Goal: Task Accomplishment & Management: Manage account settings

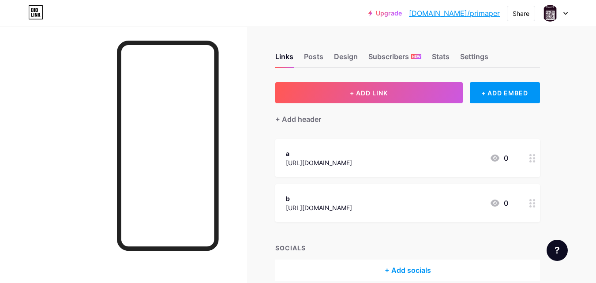
click at [290, 154] on div "a" at bounding box center [319, 153] width 66 height 9
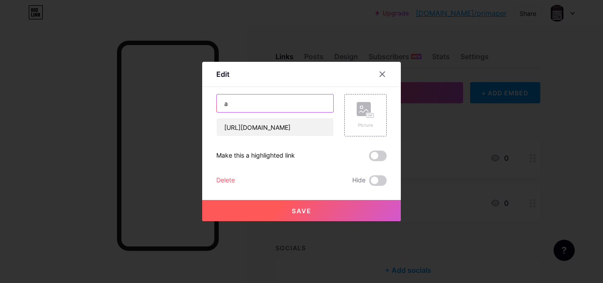
click at [292, 103] on input "a" at bounding box center [275, 103] width 117 height 18
type input "i"
type input "Input data"
click at [294, 213] on span "Save" at bounding box center [302, 211] width 20 height 8
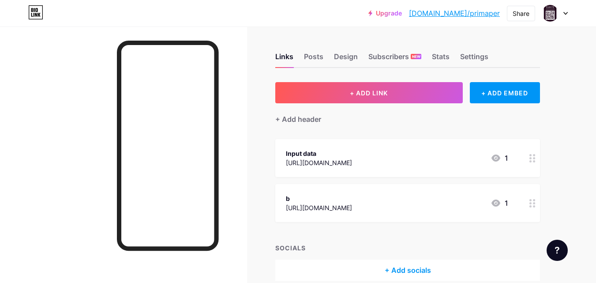
click at [424, 189] on div "b [URL][DOMAIN_NAME] 1" at bounding box center [407, 203] width 265 height 38
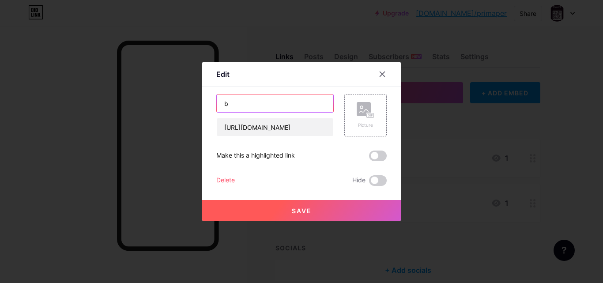
click at [316, 102] on input "b" at bounding box center [275, 103] width 117 height 18
type input "Lihat Laporan"
click at [293, 214] on span "Save" at bounding box center [302, 211] width 20 height 8
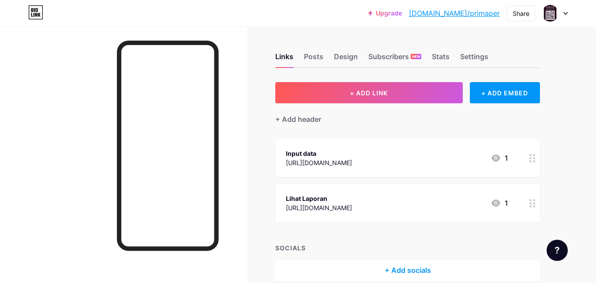
click at [321, 207] on div "[URL][DOMAIN_NAME]" at bounding box center [319, 207] width 66 height 9
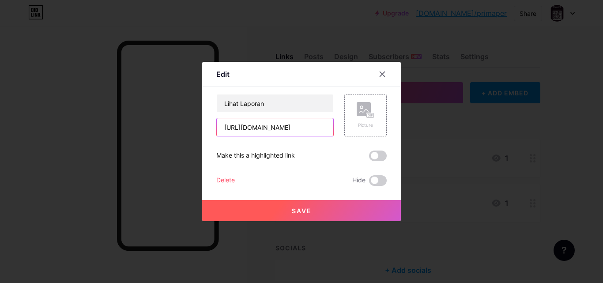
click at [309, 125] on input "[URL][DOMAIN_NAME]" at bounding box center [275, 127] width 117 height 18
click at [277, 128] on input "[URL][DOMAIN_NAME]" at bounding box center [275, 127] width 117 height 18
type input "h"
paste input "[URL][DOMAIN_NAME]"
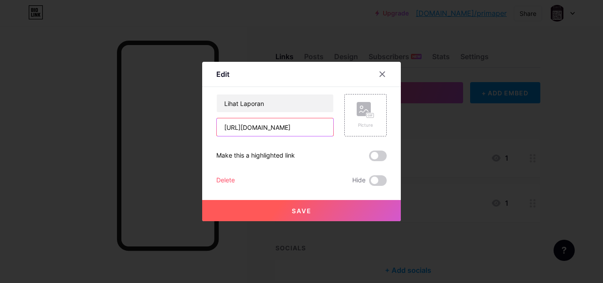
type input "[URL][DOMAIN_NAME]"
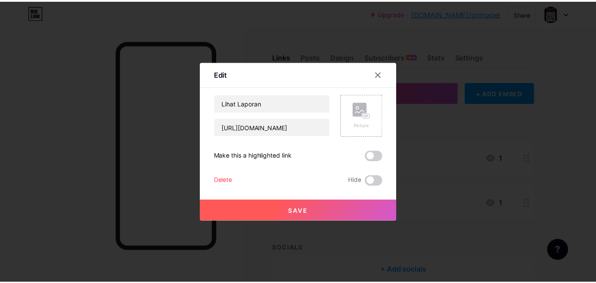
scroll to position [0, 0]
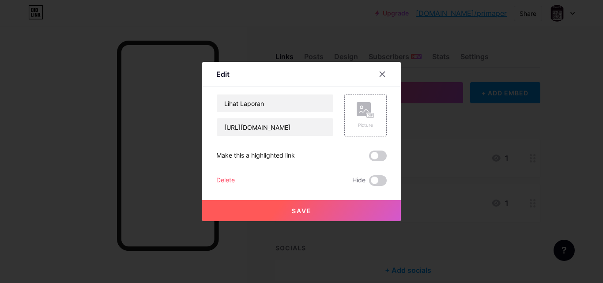
click at [282, 207] on button "Save" at bounding box center [301, 210] width 199 height 21
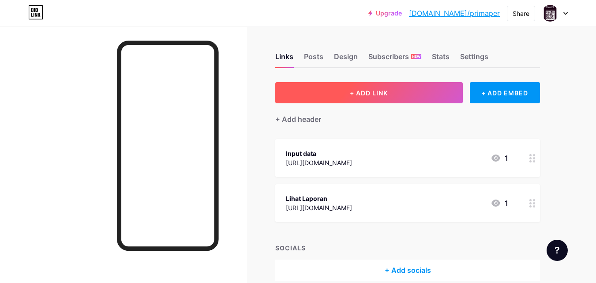
click at [358, 89] on span "+ ADD LINK" at bounding box center [369, 93] width 38 height 8
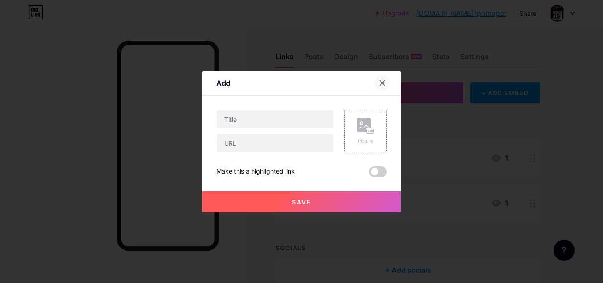
click at [381, 81] on icon at bounding box center [382, 83] width 5 height 5
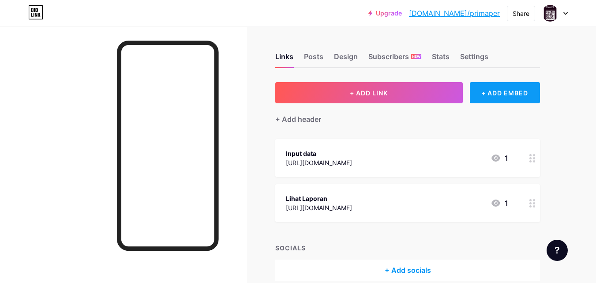
click at [481, 87] on div "+ ADD EMBED" at bounding box center [505, 92] width 70 height 21
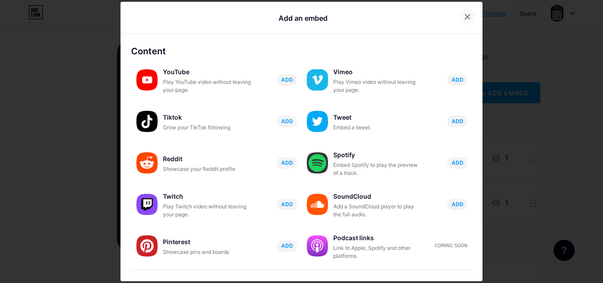
click at [459, 16] on div at bounding box center [467, 17] width 16 height 16
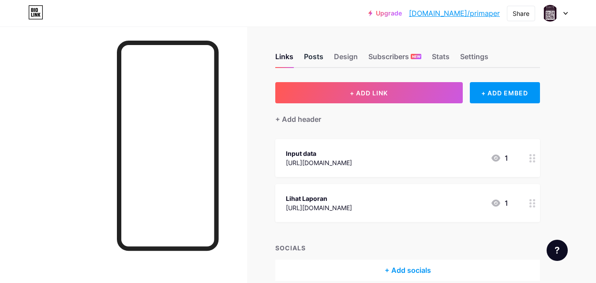
click at [318, 57] on div "Posts" at bounding box center [313, 59] width 19 height 16
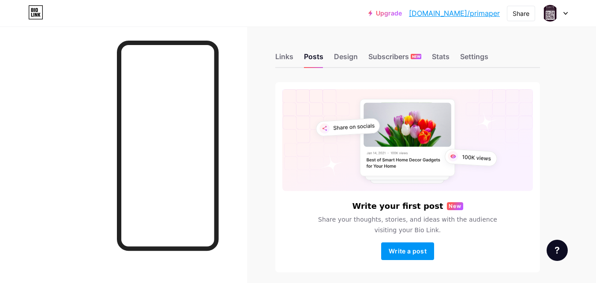
click at [359, 61] on div "Links Posts Design Subscribers NEW Stats Settings" at bounding box center [407, 52] width 265 height 31
click at [342, 56] on div "Design" at bounding box center [346, 59] width 24 height 16
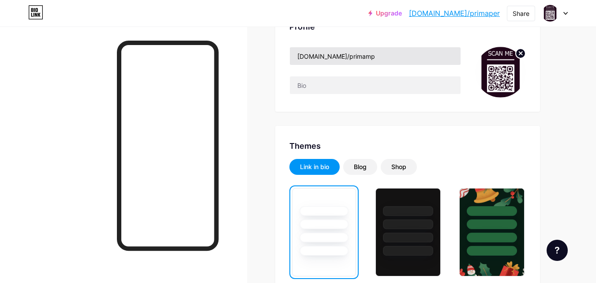
scroll to position [110, 0]
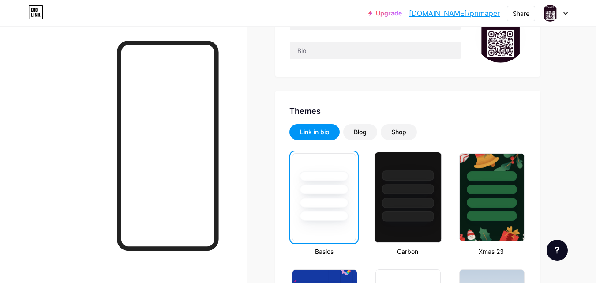
click at [413, 190] on div at bounding box center [409, 189] width 52 height 10
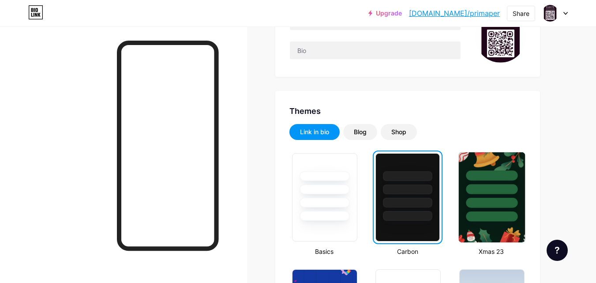
click at [476, 186] on div at bounding box center [492, 189] width 52 height 10
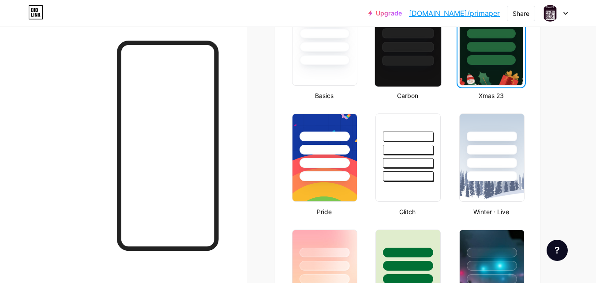
scroll to position [267, 0]
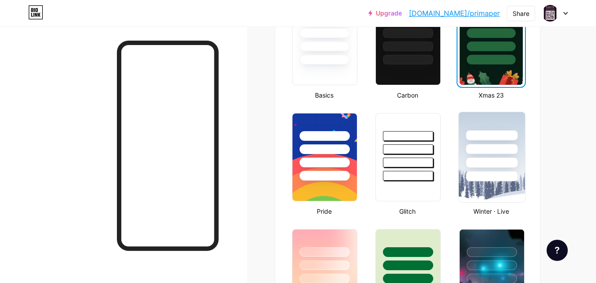
click at [485, 189] on img at bounding box center [492, 157] width 66 height 90
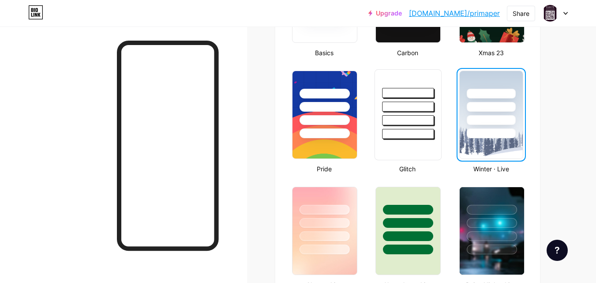
scroll to position [324, 0]
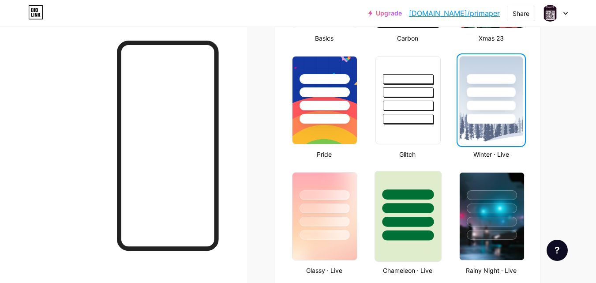
click at [417, 202] on div at bounding box center [408, 205] width 66 height 69
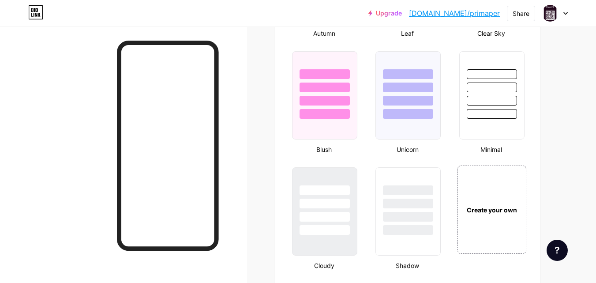
scroll to position [908, 0]
click at [477, 214] on div "Create your own" at bounding box center [492, 210] width 66 height 10
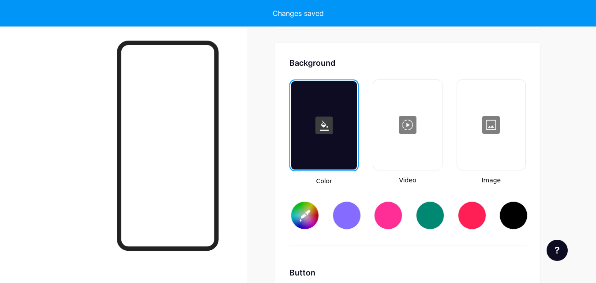
scroll to position [1172, 0]
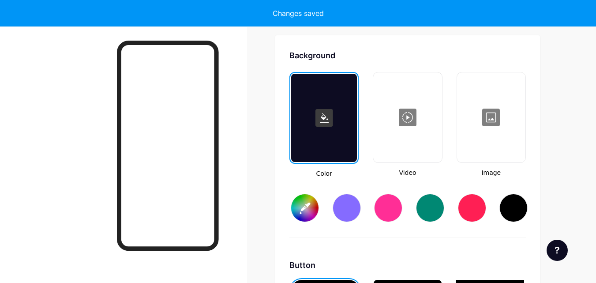
type input "#ffffff"
type input "#000000"
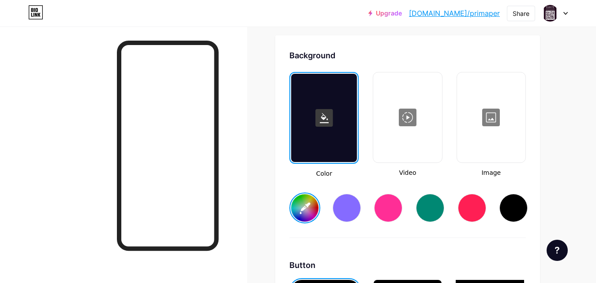
click at [354, 209] on div at bounding box center [347, 208] width 28 height 28
click at [428, 208] on div at bounding box center [430, 208] width 28 height 28
type input "#008873"
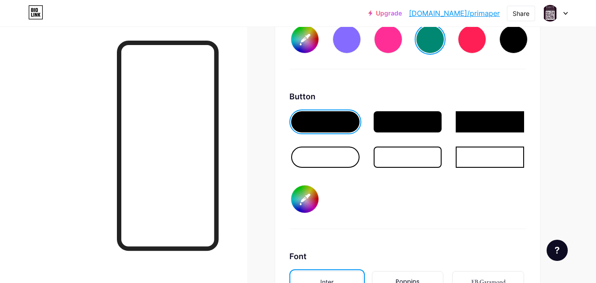
scroll to position [1290, 0]
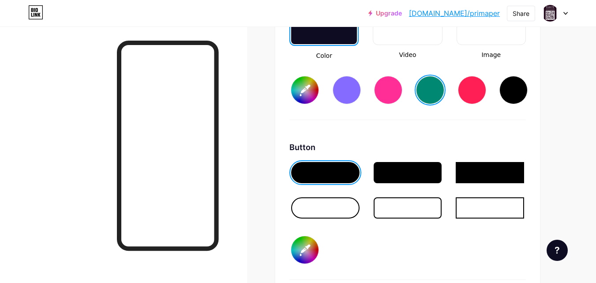
click at [406, 174] on div at bounding box center [408, 172] width 68 height 21
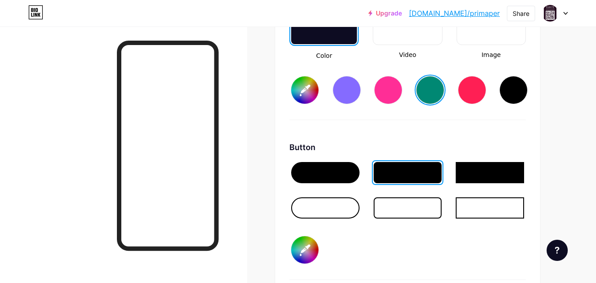
click at [476, 177] on div at bounding box center [490, 172] width 68 height 21
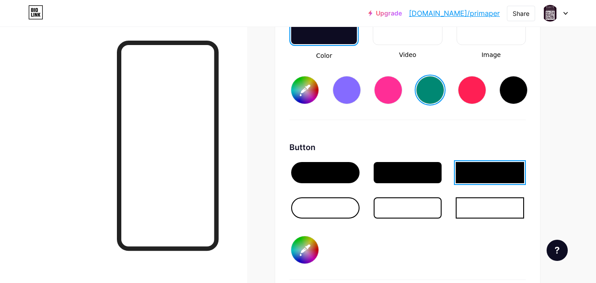
click at [324, 210] on div at bounding box center [325, 207] width 68 height 21
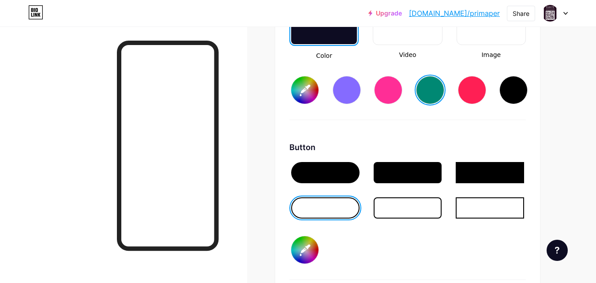
click at [343, 168] on div at bounding box center [325, 172] width 68 height 21
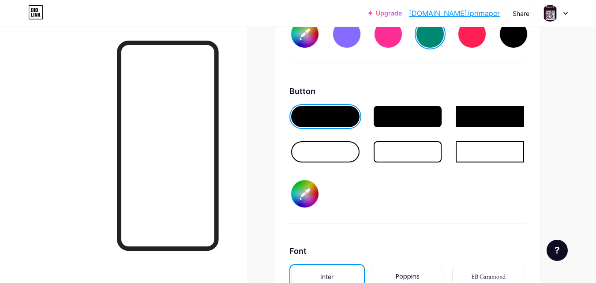
scroll to position [1310, 0]
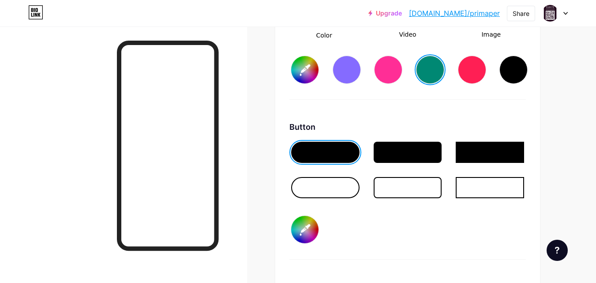
click at [303, 224] on input "#000000" at bounding box center [304, 229] width 27 height 27
type input "#edf11e"
click at [441, 217] on div "Button #edf11e" at bounding box center [408, 190] width 237 height 139
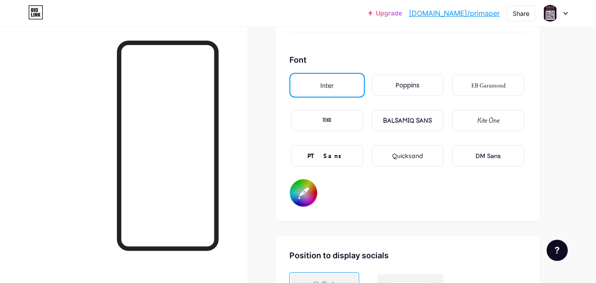
scroll to position [1567, 0]
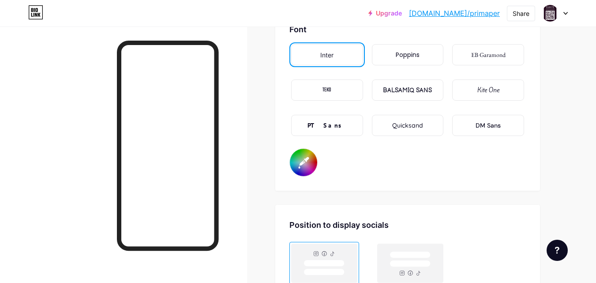
click at [301, 162] on input "#000000" at bounding box center [303, 162] width 27 height 27
click at [418, 121] on div "Quicksand" at bounding box center [407, 125] width 31 height 9
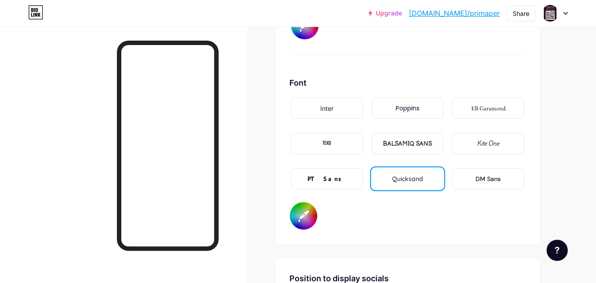
scroll to position [1510, 0]
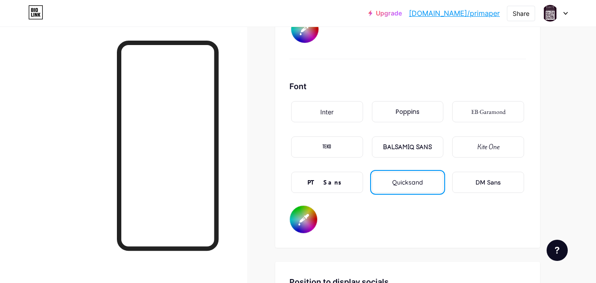
click at [328, 179] on div "PT Sans" at bounding box center [327, 182] width 39 height 9
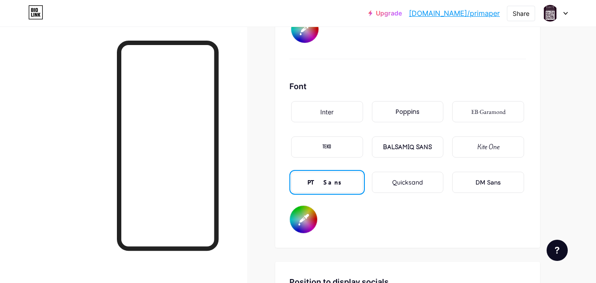
click at [300, 218] on input "#ec0909" at bounding box center [303, 219] width 27 height 27
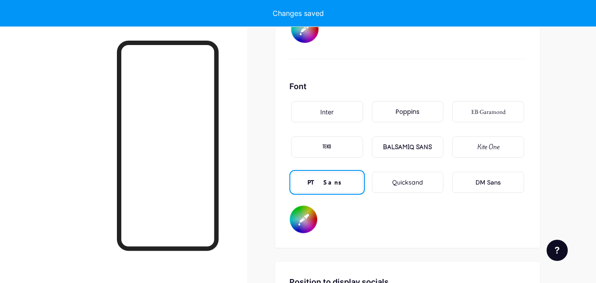
type input "#0a0a0a"
click at [402, 229] on div "Font Inter Poppins EB Garamond TEKO BALSAMIQ SANS Kite One PT Sans Quicksand DM…" at bounding box center [408, 156] width 237 height 153
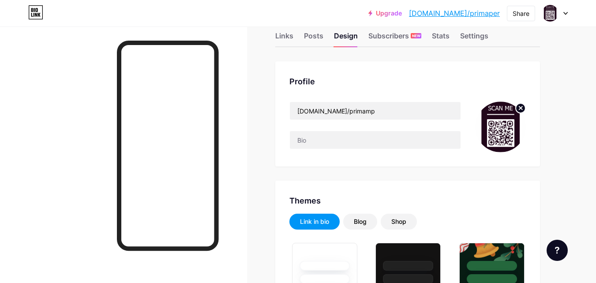
scroll to position [77, 0]
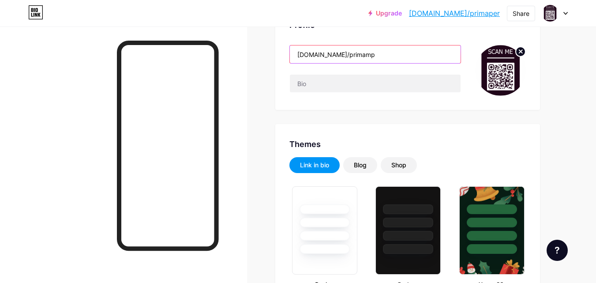
click at [381, 53] on input "[DOMAIN_NAME]/primamp" at bounding box center [375, 54] width 171 height 18
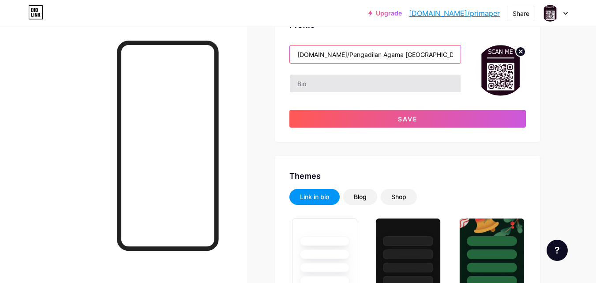
type input "[DOMAIN_NAME]/Pengadilan Agama [GEOGRAPHIC_DATA]"
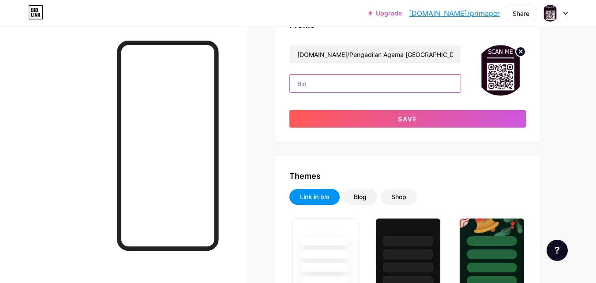
click at [340, 85] on input "text" at bounding box center [375, 84] width 171 height 18
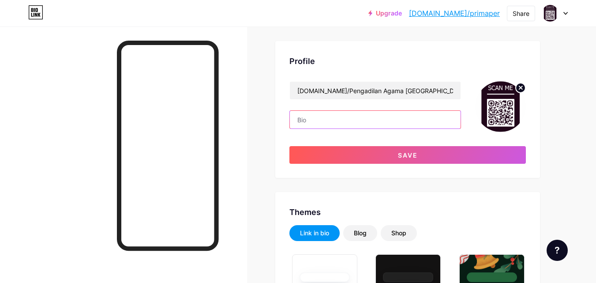
scroll to position [41, 0]
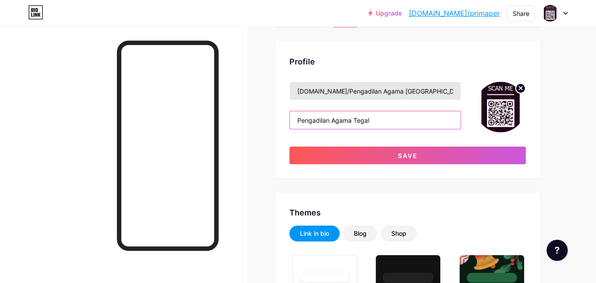
type input "Pengadilan Agama Tegal"
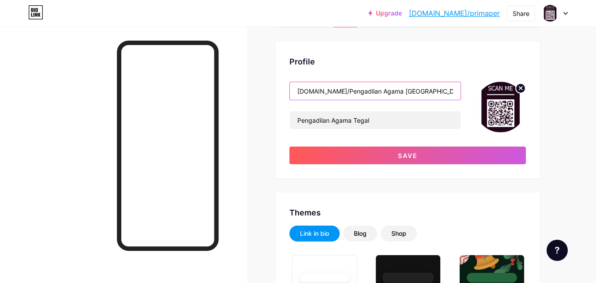
click at [379, 92] on input "[DOMAIN_NAME]/Pengadilan Agama [GEOGRAPHIC_DATA]" at bounding box center [375, 91] width 171 height 18
type input "[DOMAIN_NAME]/[GEOGRAPHIC_DATA][GEOGRAPHIC_DATA]"
click at [504, 94] on img at bounding box center [500, 107] width 51 height 51
click at [498, 101] on img at bounding box center [500, 107] width 51 height 51
click at [518, 87] on circle at bounding box center [521, 88] width 10 height 10
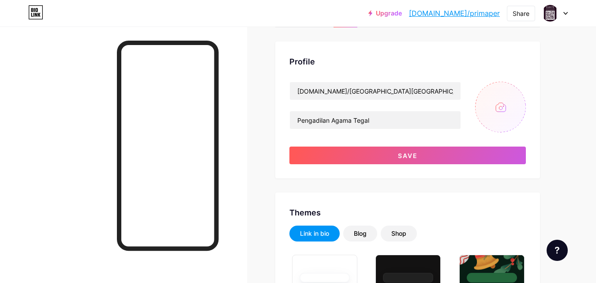
click at [503, 101] on input "file" at bounding box center [500, 107] width 51 height 51
type input "C:\fakepath\download.jfif"
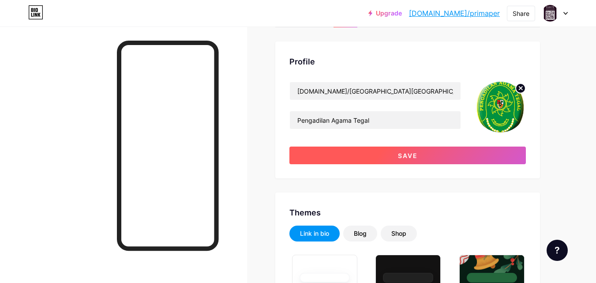
click at [406, 153] on span "Save" at bounding box center [408, 156] width 20 height 8
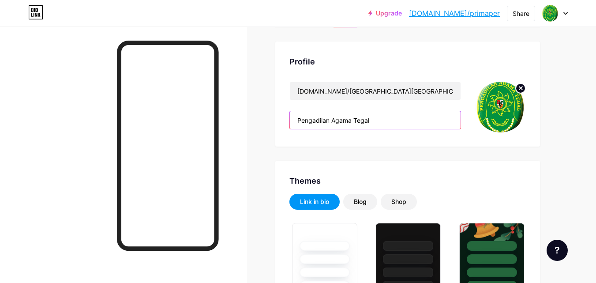
click at [298, 118] on input "Pengadilan Agama Tegal" at bounding box center [375, 120] width 171 height 18
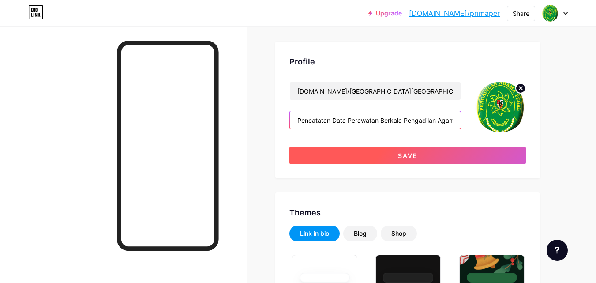
type input "Pencatatan Data Perawatan Berkala Pengadilan Agama Tegal"
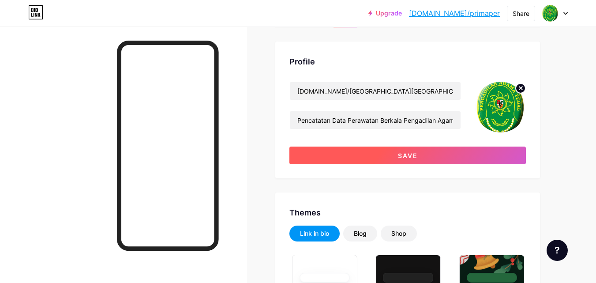
click at [339, 153] on button "Save" at bounding box center [408, 156] width 237 height 18
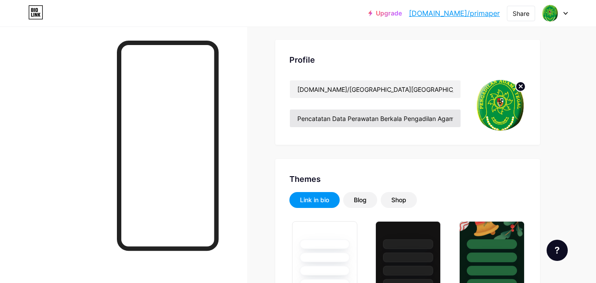
scroll to position [0, 0]
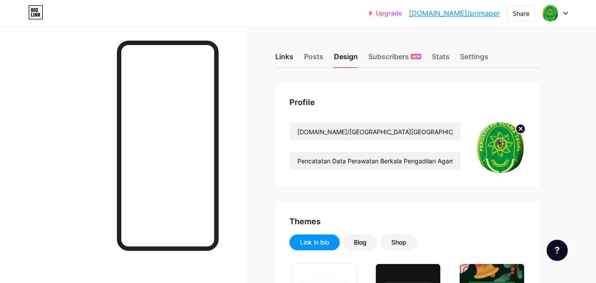
click at [285, 61] on div "Links" at bounding box center [284, 59] width 18 height 16
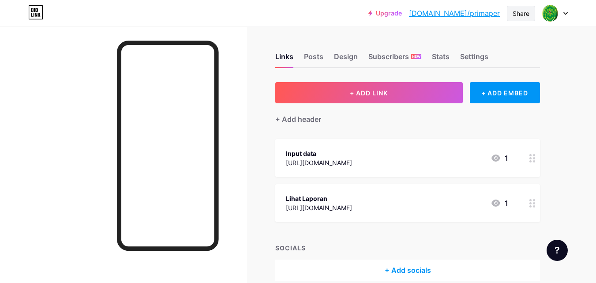
click at [525, 12] on div "Share" at bounding box center [521, 13] width 17 height 9
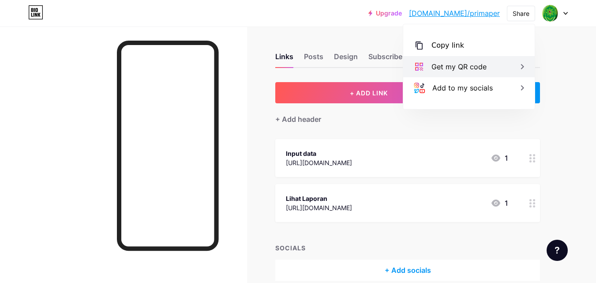
click at [466, 64] on div "Get my QR code" at bounding box center [459, 66] width 55 height 11
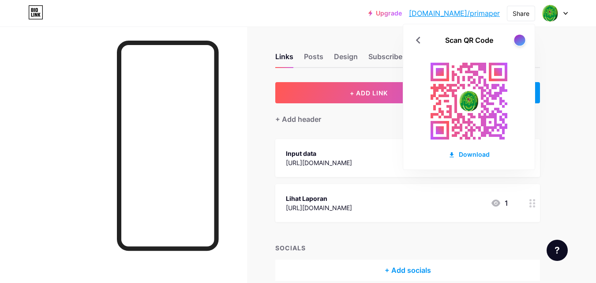
click at [518, 41] on div at bounding box center [519, 39] width 11 height 11
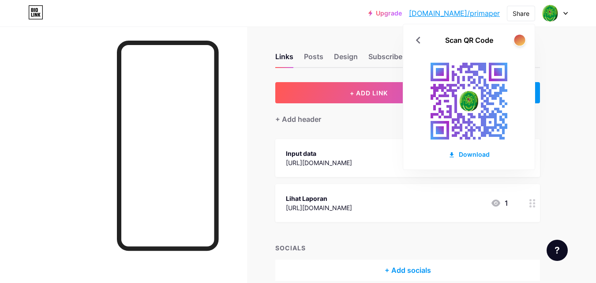
click at [516, 41] on div at bounding box center [519, 39] width 11 height 11
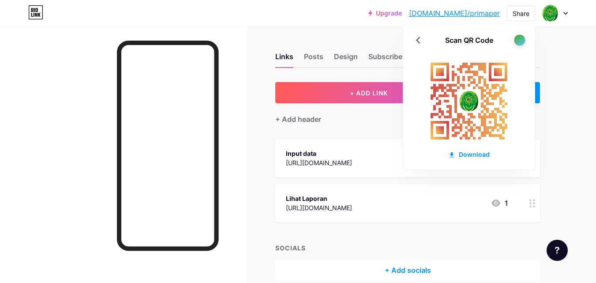
click at [519, 38] on div at bounding box center [519, 39] width 11 height 11
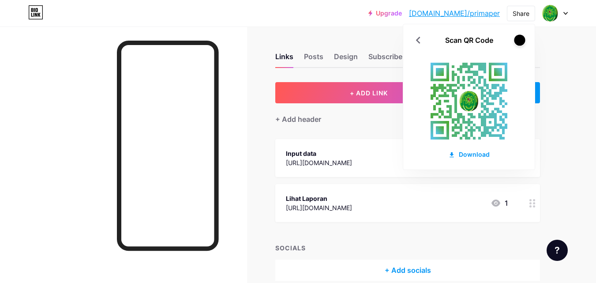
click at [519, 38] on div at bounding box center [519, 39] width 11 height 11
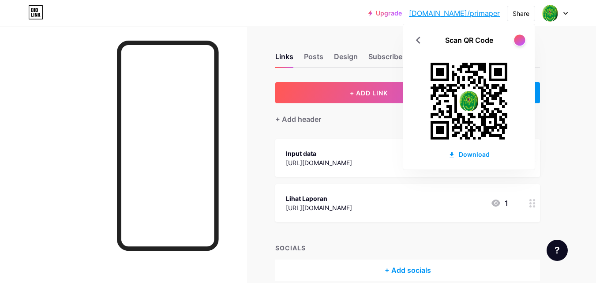
click at [519, 38] on div at bounding box center [519, 39] width 11 height 11
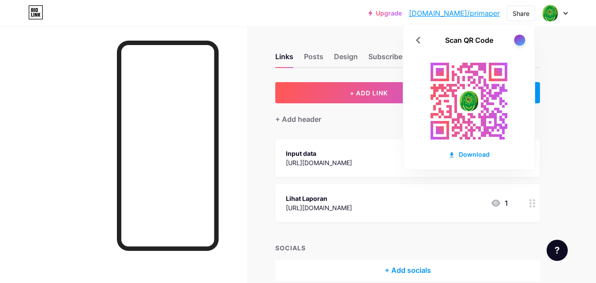
click at [519, 38] on div at bounding box center [519, 39] width 11 height 11
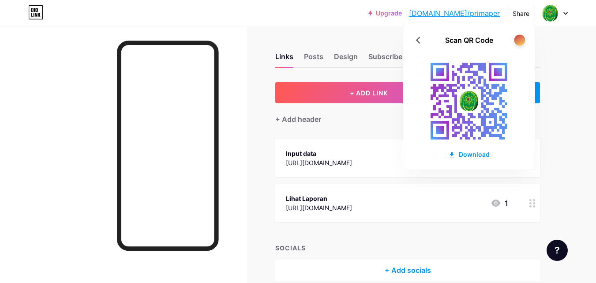
click at [519, 38] on div at bounding box center [519, 39] width 11 height 11
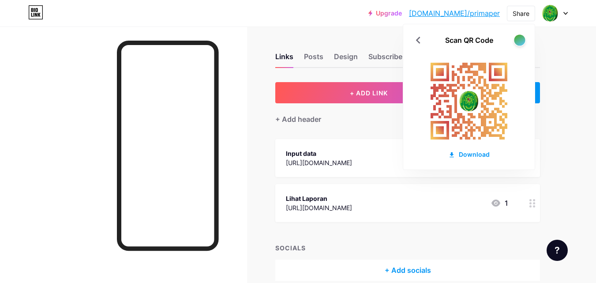
click at [519, 38] on div at bounding box center [519, 39] width 11 height 11
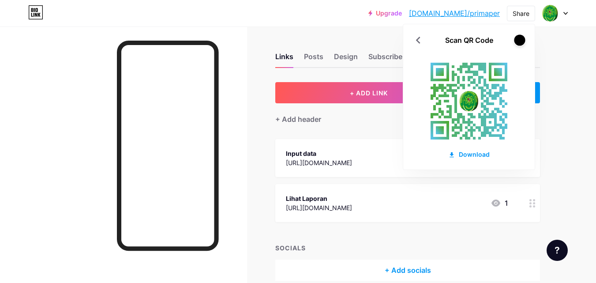
click at [519, 38] on div at bounding box center [519, 39] width 11 height 11
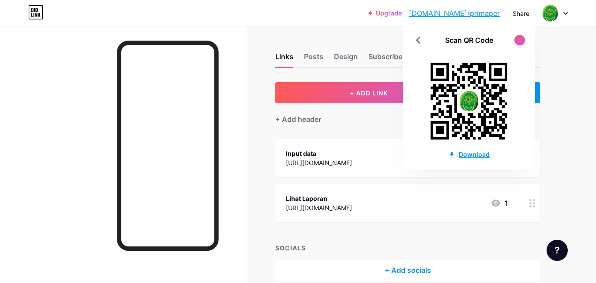
click at [463, 156] on div "Download" at bounding box center [468, 154] width 41 height 9
click at [263, 111] on div "Links Posts Design Subscribers NEW Stats Settings + ADD LINK + ADD EMBED + Add …" at bounding box center [288, 175] width 577 height 298
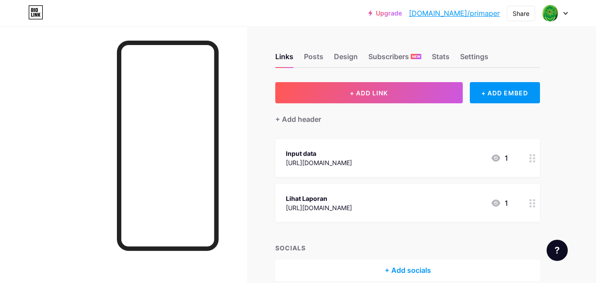
click at [352, 162] on div "[URL][DOMAIN_NAME]" at bounding box center [319, 162] width 66 height 9
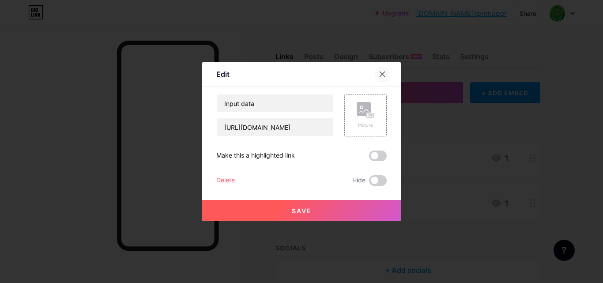
click at [380, 78] on div at bounding box center [382, 74] width 16 height 16
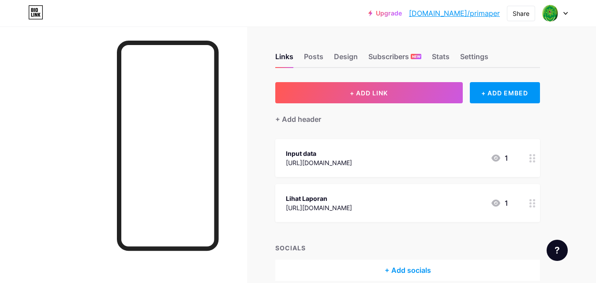
click at [494, 11] on link "[DOMAIN_NAME]/primaper" at bounding box center [454, 13] width 91 height 11
click at [316, 56] on div "Posts" at bounding box center [313, 59] width 19 height 16
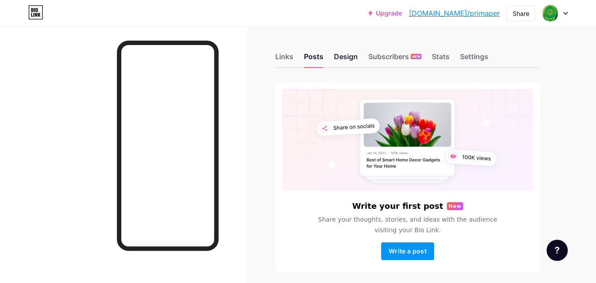
click at [341, 55] on div "Design" at bounding box center [346, 59] width 24 height 16
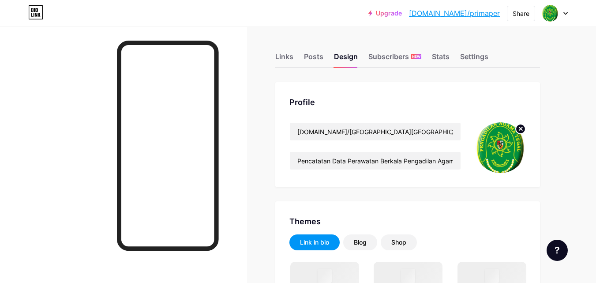
type input "#008873"
type input "#edf11e"
type input "#0a0a0a"
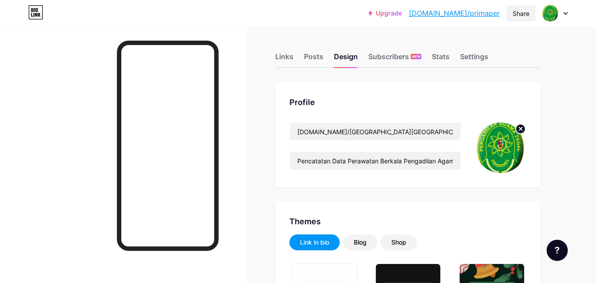
click at [519, 11] on div "Share" at bounding box center [521, 13] width 17 height 9
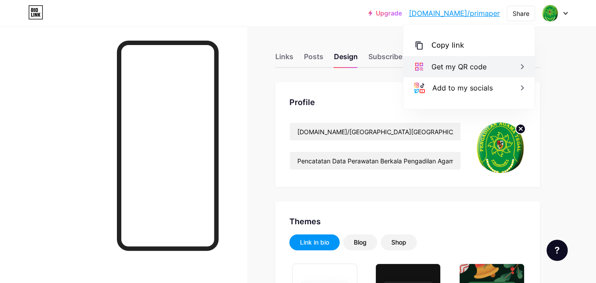
click at [464, 61] on div "Get my QR code" at bounding box center [459, 66] width 55 height 11
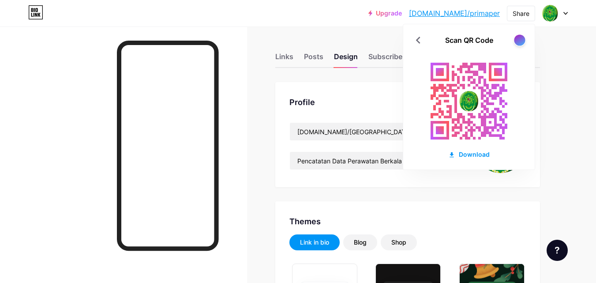
click at [521, 36] on div at bounding box center [519, 39] width 11 height 11
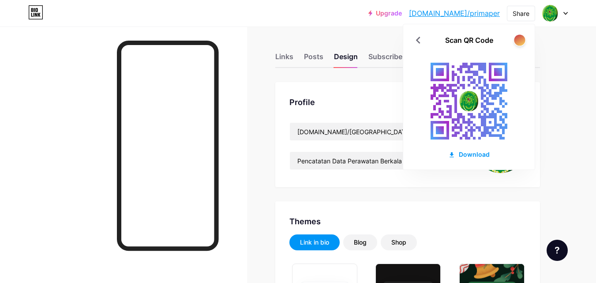
click at [521, 36] on div at bounding box center [519, 39] width 11 height 11
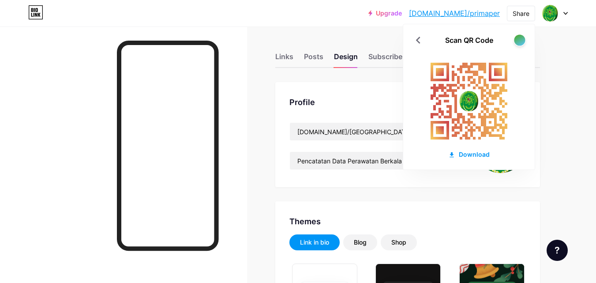
click at [521, 37] on div at bounding box center [519, 39] width 11 height 11
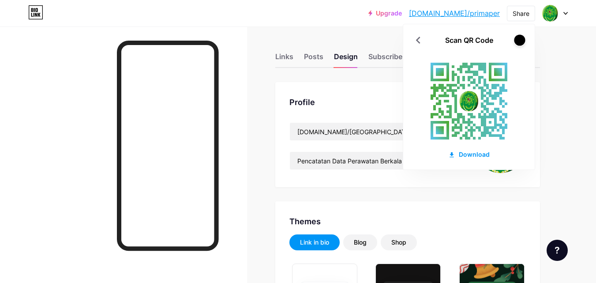
click at [521, 37] on div at bounding box center [519, 39] width 11 height 11
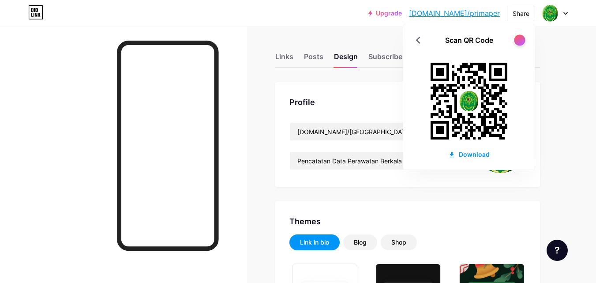
click at [520, 37] on div at bounding box center [519, 39] width 11 height 11
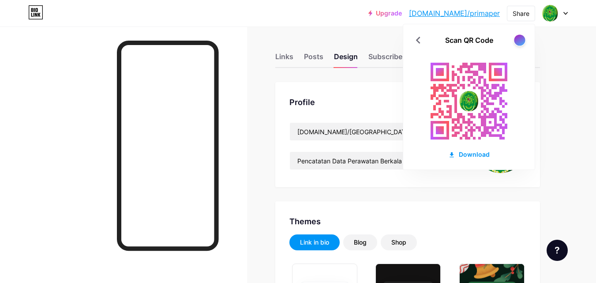
click at [522, 37] on div at bounding box center [519, 39] width 11 height 11
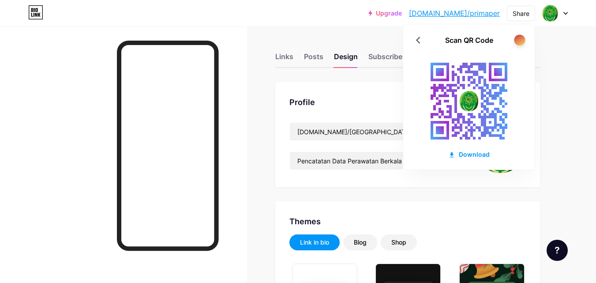
click at [522, 37] on div at bounding box center [519, 39] width 11 height 11
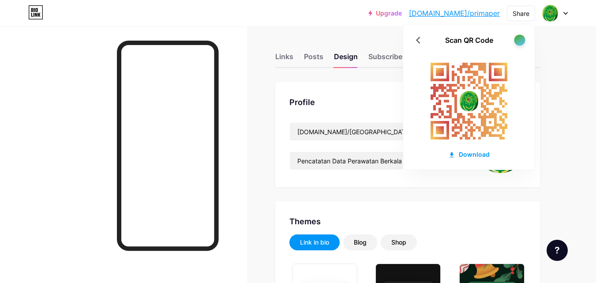
click at [522, 37] on div at bounding box center [519, 39] width 11 height 11
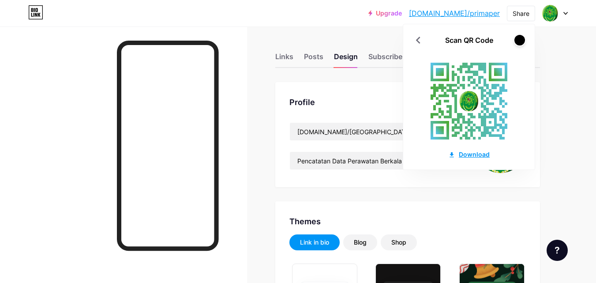
click at [466, 152] on div "Download" at bounding box center [468, 154] width 41 height 9
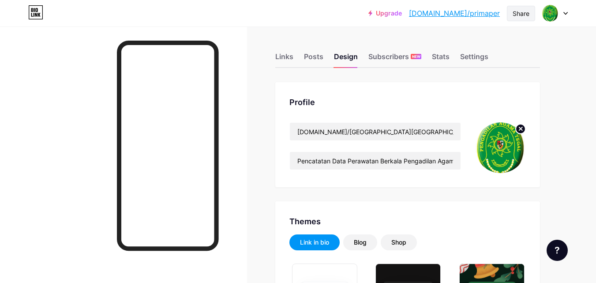
click at [523, 7] on div "Share" at bounding box center [521, 13] width 28 height 15
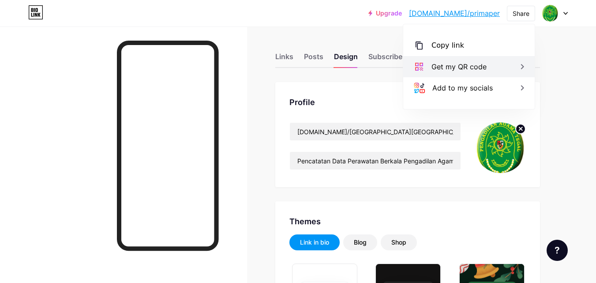
click at [508, 58] on div "Get my QR code" at bounding box center [469, 66] width 132 height 21
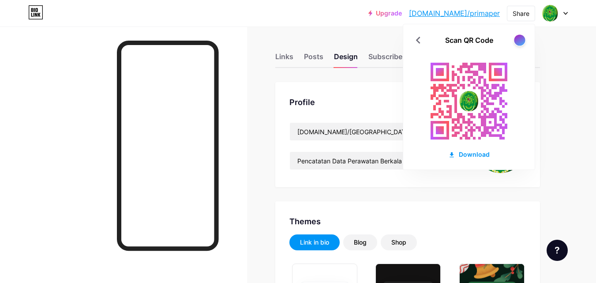
click at [519, 40] on div at bounding box center [519, 39] width 11 height 11
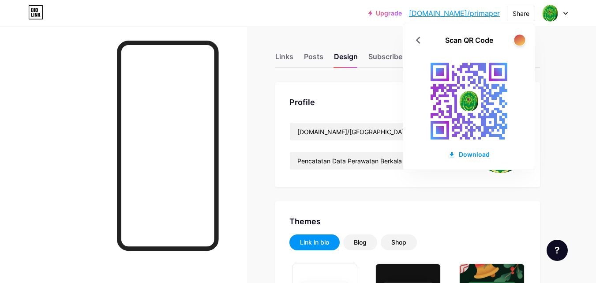
click at [519, 40] on div at bounding box center [519, 39] width 11 height 11
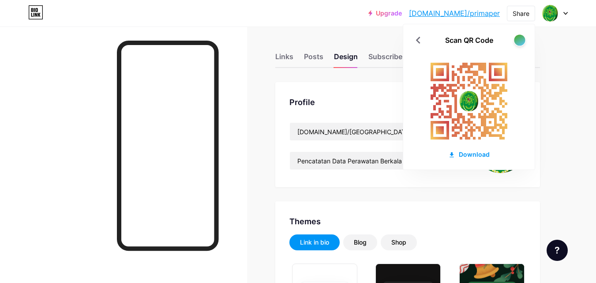
click at [519, 40] on div at bounding box center [519, 39] width 11 height 11
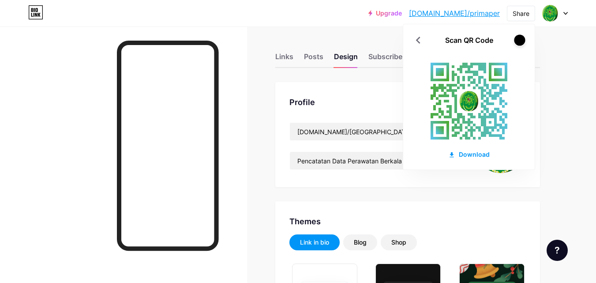
click at [519, 40] on div at bounding box center [519, 39] width 11 height 11
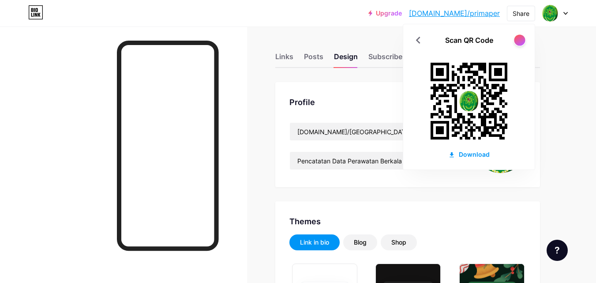
click at [519, 40] on div at bounding box center [519, 39] width 11 height 11
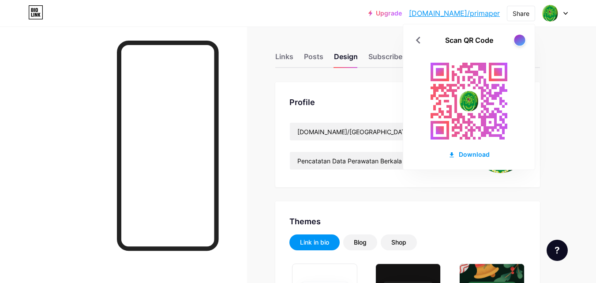
click at [519, 40] on div at bounding box center [519, 39] width 11 height 11
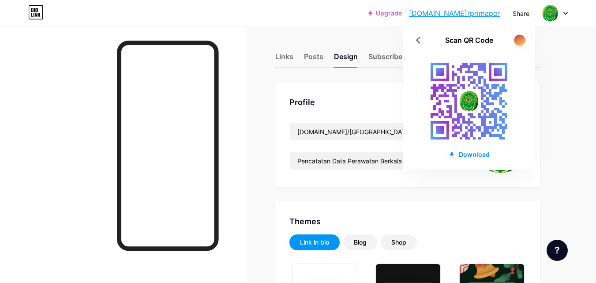
click at [519, 40] on div at bounding box center [519, 39] width 11 height 11
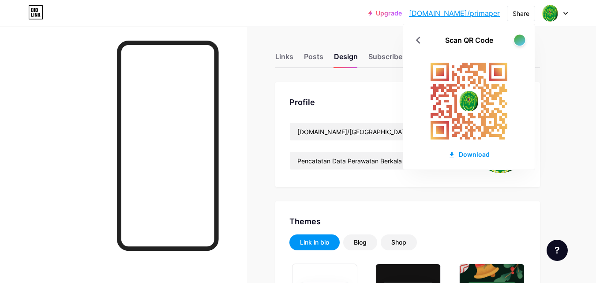
click at [519, 40] on div at bounding box center [519, 39] width 11 height 11
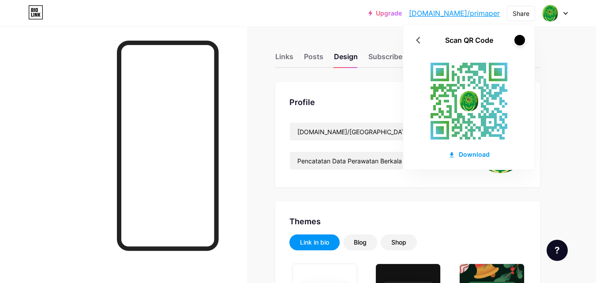
click at [350, 103] on div "Profile" at bounding box center [408, 102] width 237 height 12
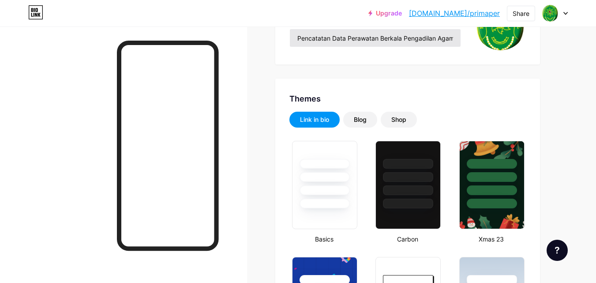
scroll to position [125, 0]
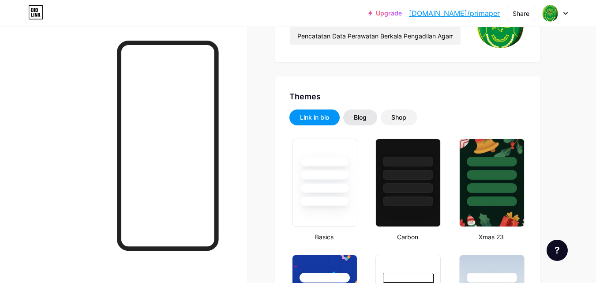
click at [355, 119] on div "Blog" at bounding box center [360, 117] width 13 height 9
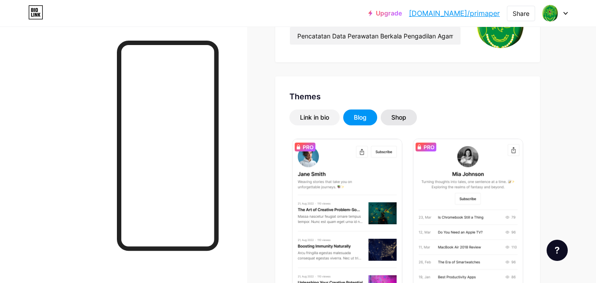
click at [397, 118] on div "Shop" at bounding box center [398, 117] width 15 height 9
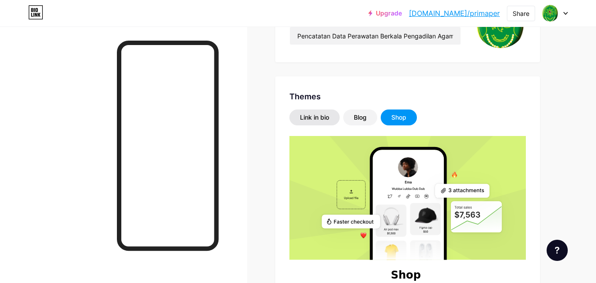
click at [328, 116] on div "Link in bio" at bounding box center [314, 117] width 29 height 9
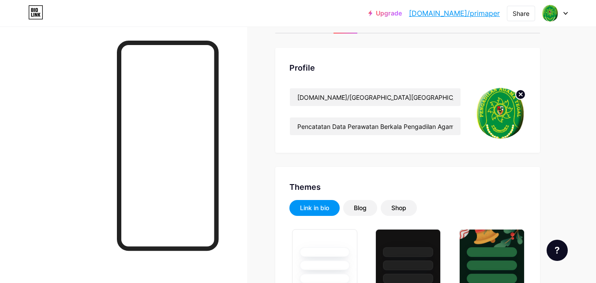
scroll to position [15, 0]
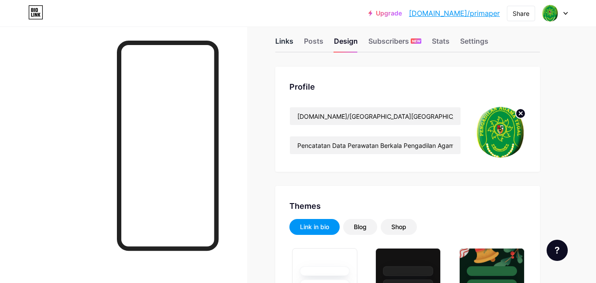
click at [293, 44] on div "Links" at bounding box center [284, 44] width 18 height 16
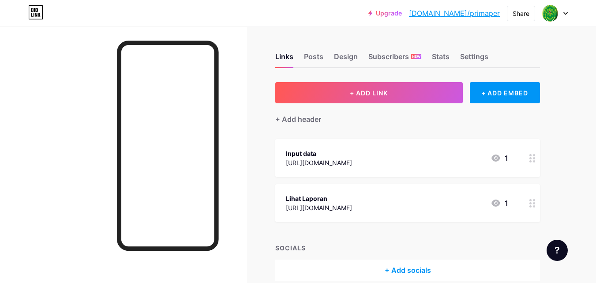
click at [330, 151] on div "Input data" at bounding box center [319, 153] width 66 height 9
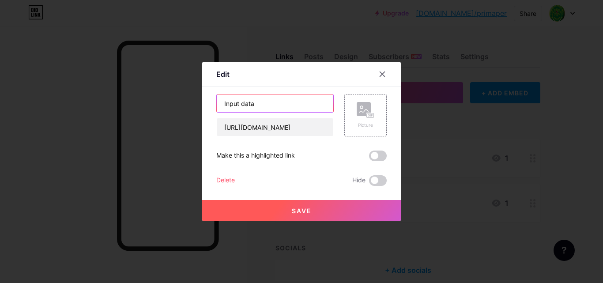
click at [244, 107] on input "Input data" at bounding box center [275, 103] width 117 height 18
click at [260, 105] on input "Input data" at bounding box center [275, 103] width 117 height 18
type input "Input Laporan"
click at [368, 111] on icon at bounding box center [366, 110] width 18 height 16
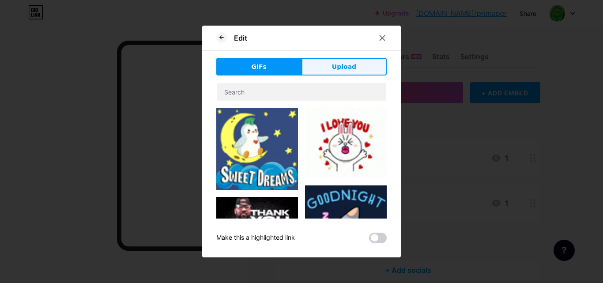
click at [338, 73] on button "Upload" at bounding box center [343, 67] width 85 height 18
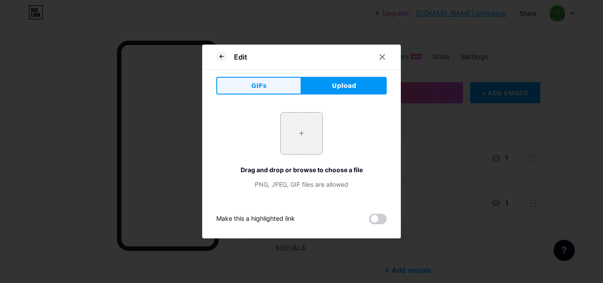
click at [269, 84] on button "GIFs" at bounding box center [258, 86] width 85 height 18
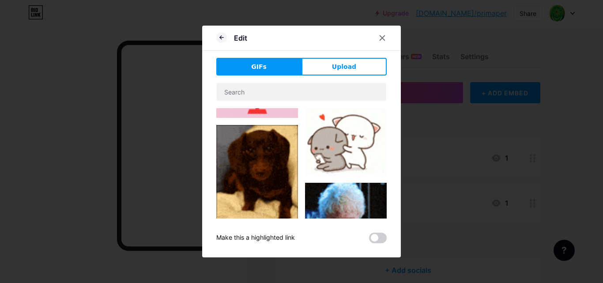
type input "Input Laporan"
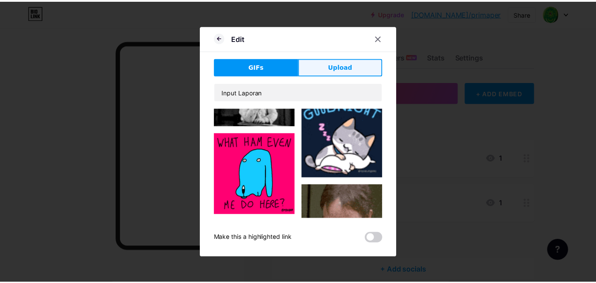
scroll to position [503, 0]
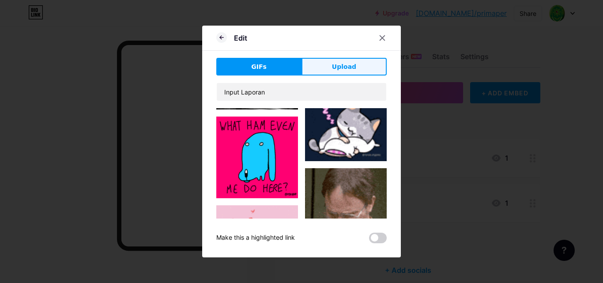
click at [338, 64] on span "Upload" at bounding box center [344, 66] width 24 height 9
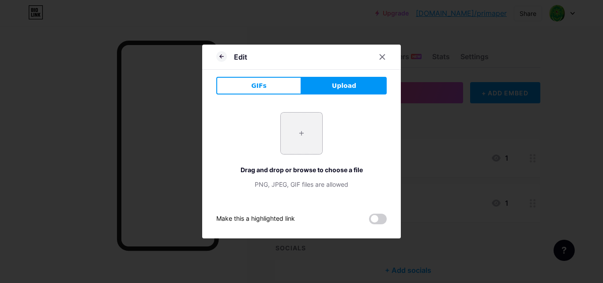
click at [301, 131] on input "file" at bounding box center [301, 133] width 41 height 41
type input "C:\fakepath\download.jfif"
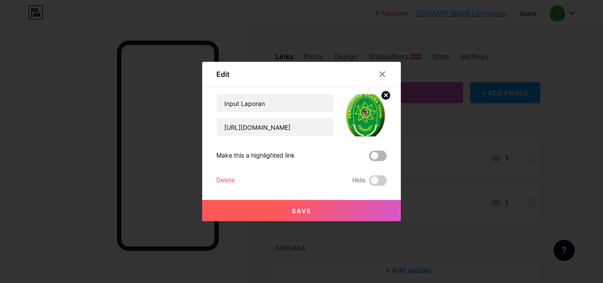
click at [372, 155] on span at bounding box center [378, 156] width 18 height 11
click at [369, 158] on input "checkbox" at bounding box center [369, 158] width 0 height 0
click at [369, 157] on span at bounding box center [378, 156] width 18 height 11
click at [369, 158] on input "checkbox" at bounding box center [369, 158] width 0 height 0
click at [380, 184] on span at bounding box center [378, 180] width 18 height 11
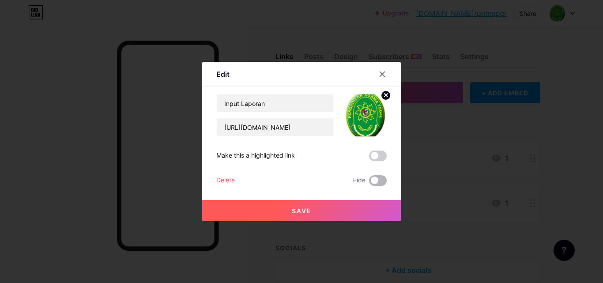
click at [369, 183] on input "checkbox" at bounding box center [369, 183] width 0 height 0
click at [375, 180] on span at bounding box center [378, 180] width 18 height 11
click at [369, 183] on input "checkbox" at bounding box center [369, 183] width 0 height 0
drag, startPoint x: 335, startPoint y: 211, endPoint x: 319, endPoint y: 211, distance: 15.5
click at [319, 211] on button "Save" at bounding box center [301, 210] width 199 height 21
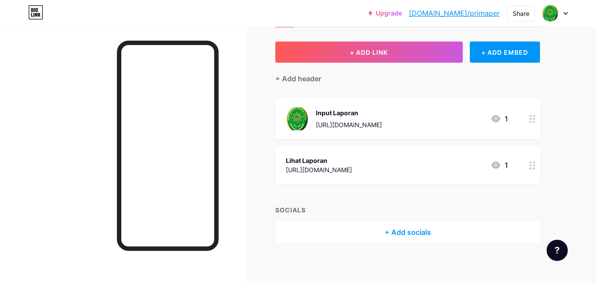
scroll to position [44, 0]
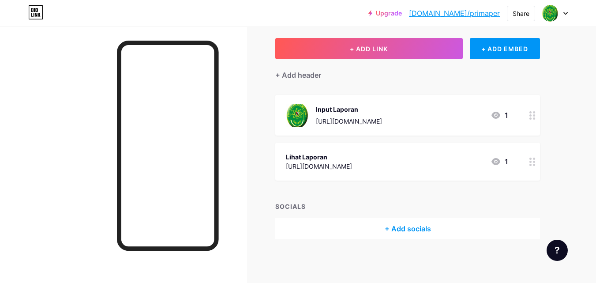
click at [533, 113] on icon at bounding box center [533, 115] width 6 height 8
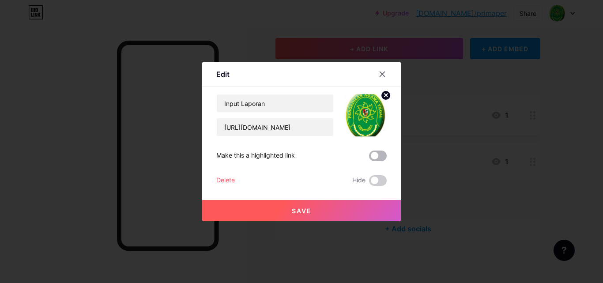
click at [378, 152] on span at bounding box center [378, 156] width 18 height 11
click at [369, 158] on input "checkbox" at bounding box center [369, 158] width 0 height 0
click at [357, 200] on button "Save" at bounding box center [301, 210] width 199 height 21
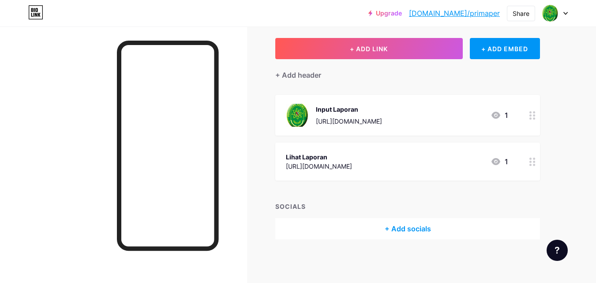
click at [528, 109] on div at bounding box center [532, 115] width 15 height 41
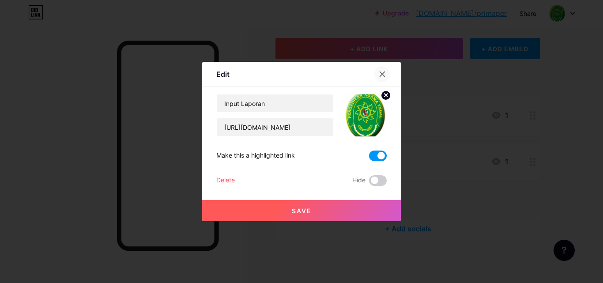
click at [375, 72] on div at bounding box center [382, 74] width 16 height 16
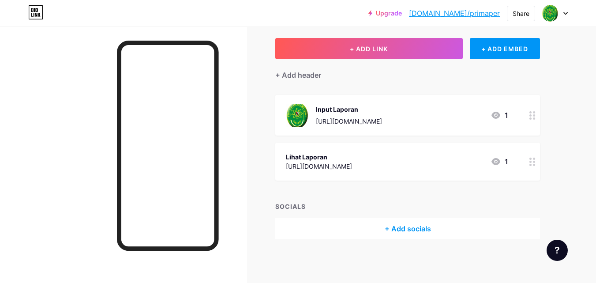
click at [531, 156] on div at bounding box center [532, 162] width 15 height 38
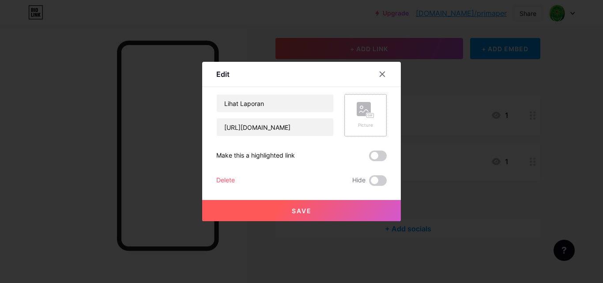
click at [357, 107] on rect at bounding box center [364, 109] width 14 height 14
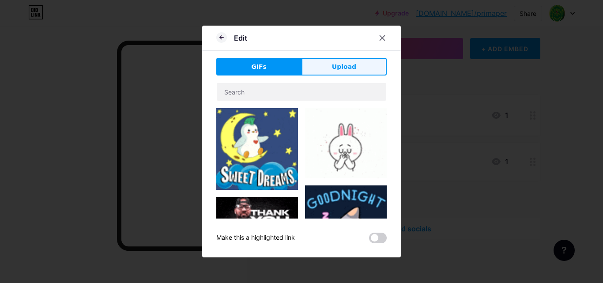
click at [339, 61] on button "Upload" at bounding box center [343, 67] width 85 height 18
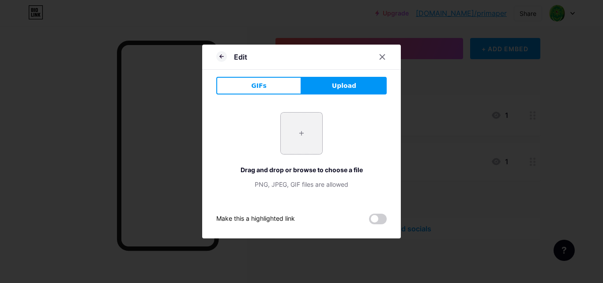
click at [310, 124] on input "file" at bounding box center [301, 133] width 41 height 41
type input "C:\fakepath\download.jfif"
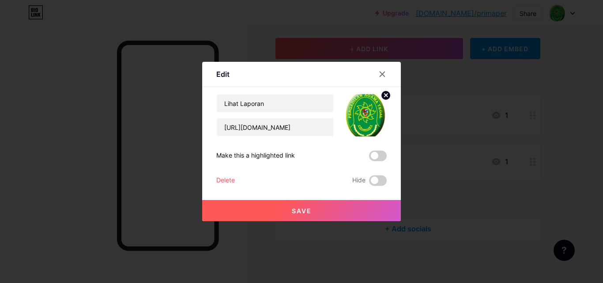
click at [376, 153] on span at bounding box center [378, 156] width 18 height 11
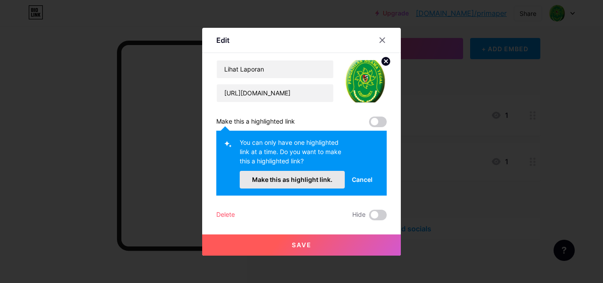
click at [331, 181] on button "Make this as highlight link." at bounding box center [292, 180] width 105 height 18
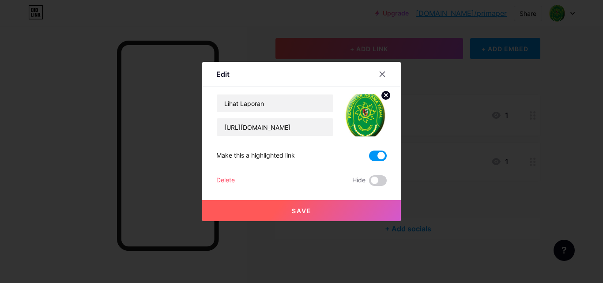
click at [336, 210] on button "Save" at bounding box center [301, 210] width 199 height 21
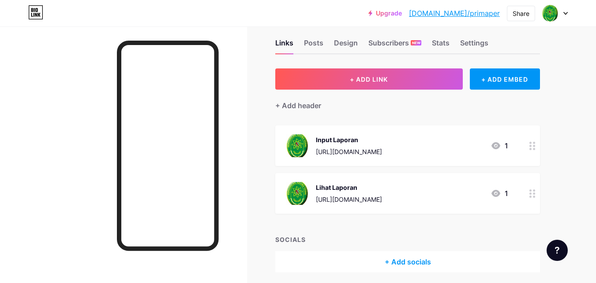
scroll to position [0, 0]
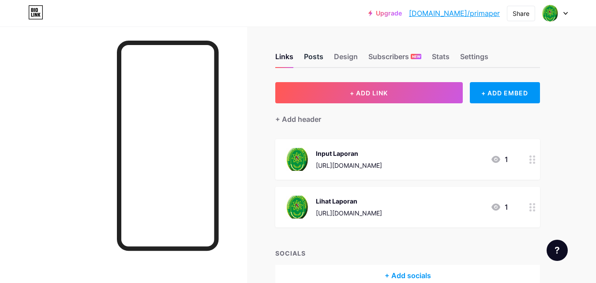
click at [311, 56] on div "Posts" at bounding box center [313, 59] width 19 height 16
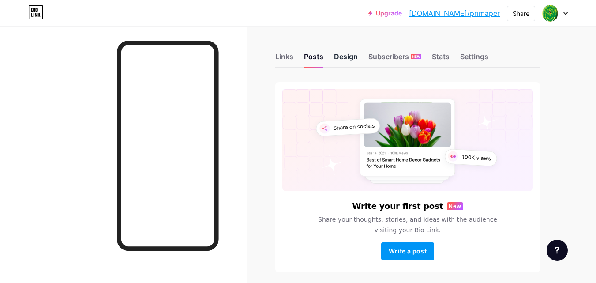
click at [344, 55] on div "Design" at bounding box center [346, 59] width 24 height 16
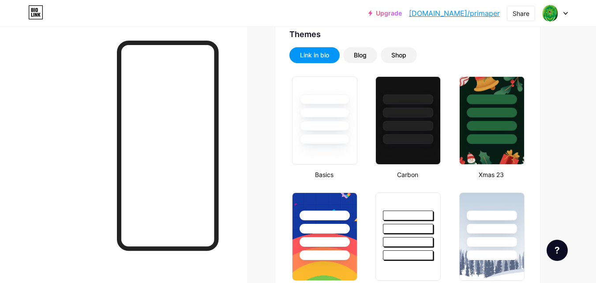
type input "#008873"
type input "#edf11e"
type input "#0a0a0a"
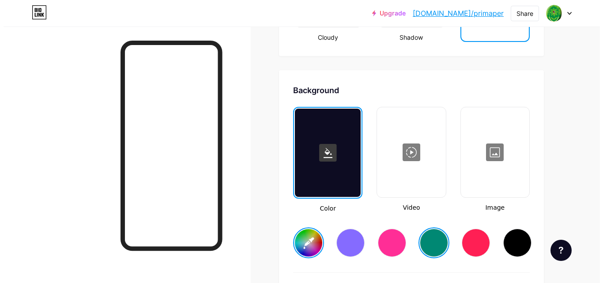
scroll to position [1137, 0]
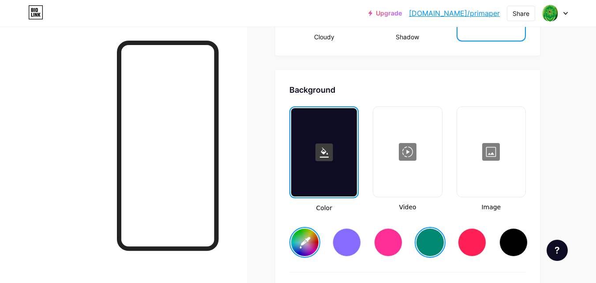
click at [379, 166] on div at bounding box center [407, 152] width 67 height 88
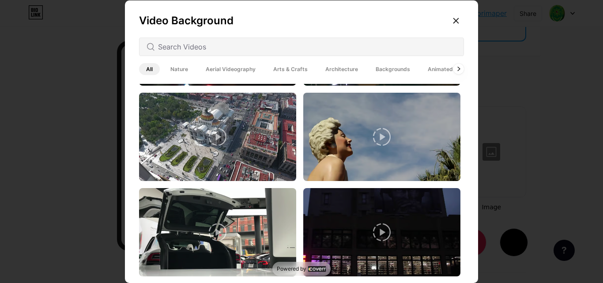
scroll to position [96, 0]
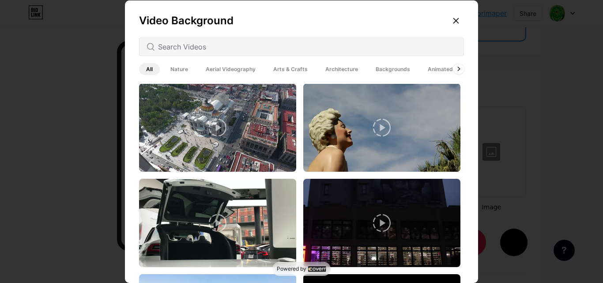
click at [177, 71] on span "Nature" at bounding box center [179, 69] width 32 height 12
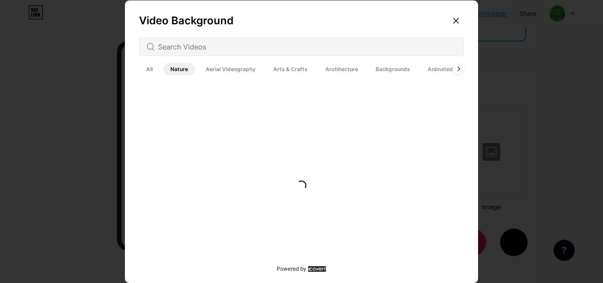
scroll to position [0, 0]
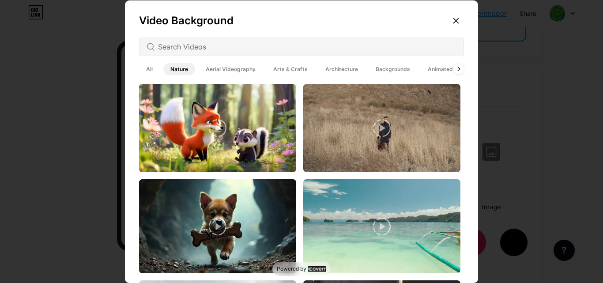
click at [213, 67] on span "Aerial Videography" at bounding box center [231, 69] width 64 height 12
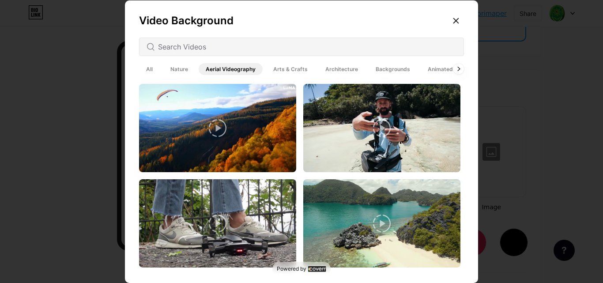
click at [280, 71] on span "Arts & Crafts" at bounding box center [290, 69] width 49 height 12
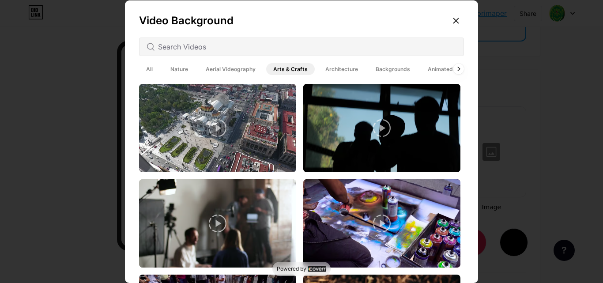
click at [339, 71] on span "Architecture" at bounding box center [341, 69] width 47 height 12
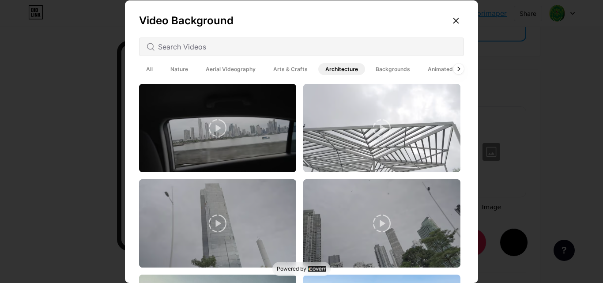
click at [381, 66] on span "Backgrounds" at bounding box center [393, 69] width 49 height 12
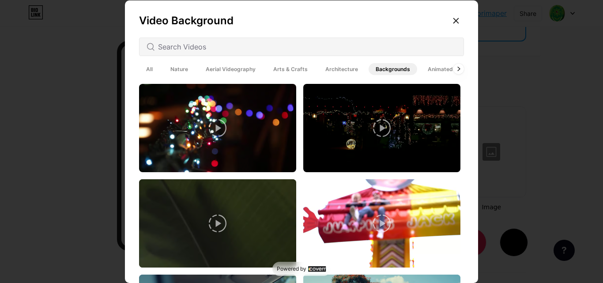
click at [437, 71] on span "Animated" at bounding box center [440, 69] width 39 height 12
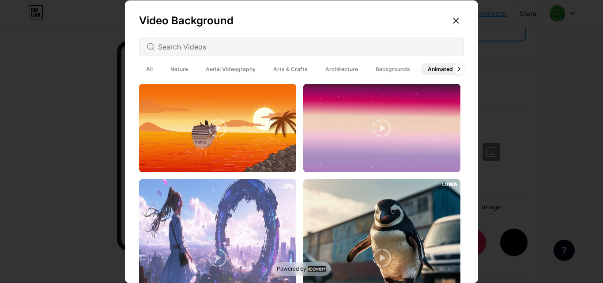
click at [457, 68] on icon at bounding box center [459, 69] width 4 height 5
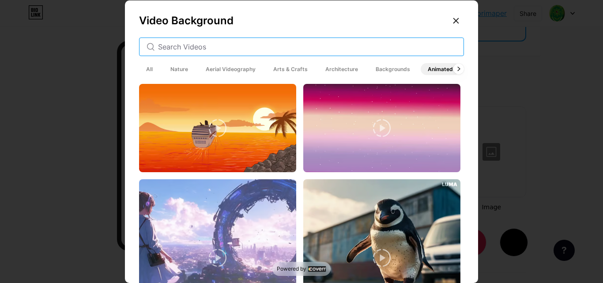
click at [354, 46] on input "text" at bounding box center [307, 46] width 298 height 11
type input "law"
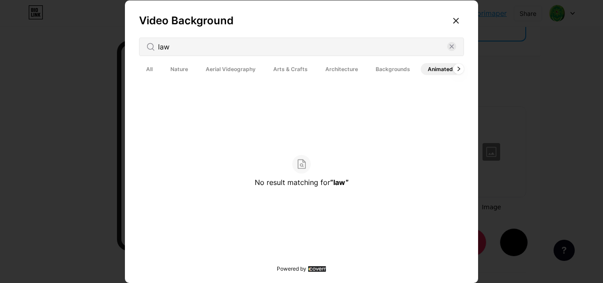
click at [172, 69] on span "Nature" at bounding box center [179, 69] width 32 height 12
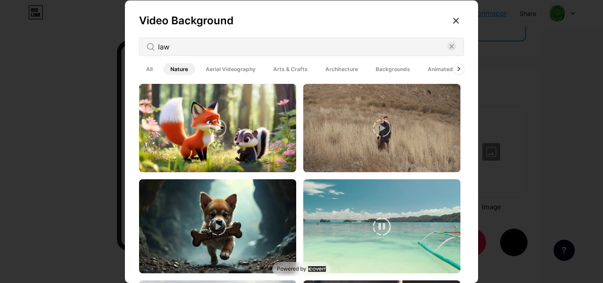
click at [344, 210] on video at bounding box center [381, 226] width 157 height 94
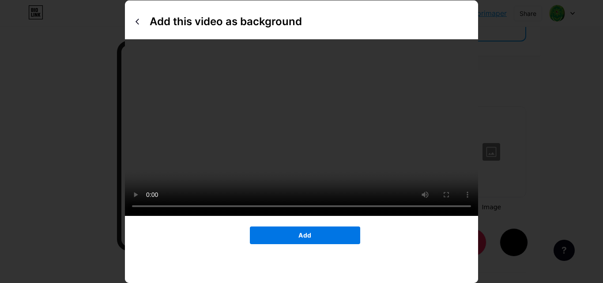
click at [308, 239] on span "Add" at bounding box center [304, 235] width 13 height 8
click at [307, 239] on span "Add" at bounding box center [304, 235] width 13 height 8
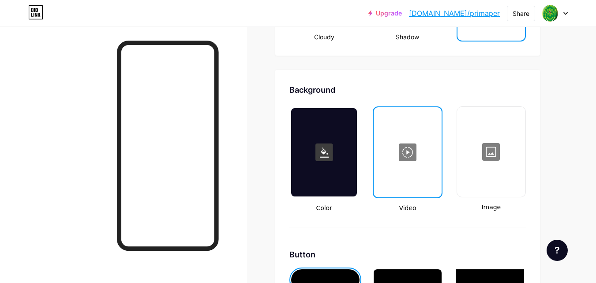
click at [299, 257] on div "Button" at bounding box center [408, 254] width 237 height 12
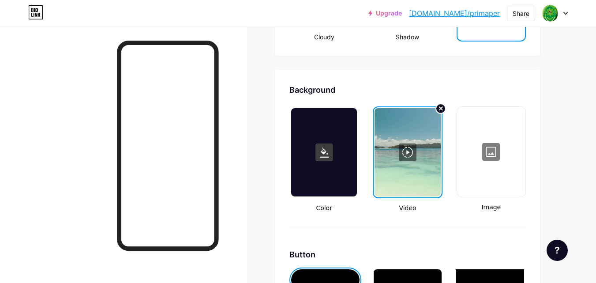
click at [479, 140] on div at bounding box center [491, 152] width 67 height 88
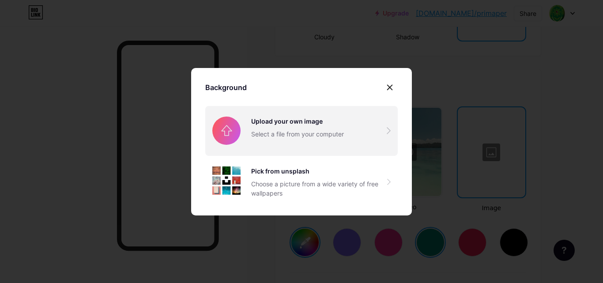
click at [331, 144] on input "file" at bounding box center [301, 130] width 192 height 49
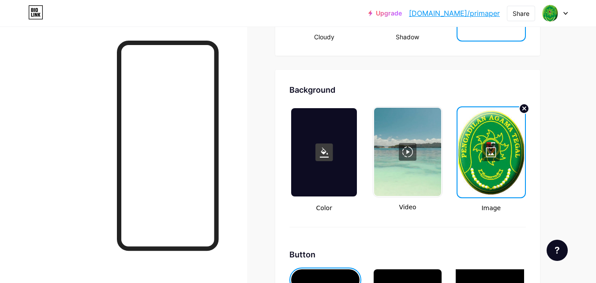
click at [399, 158] on div at bounding box center [407, 152] width 67 height 88
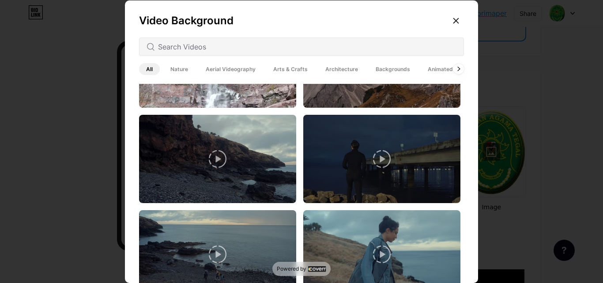
scroll to position [456, 0]
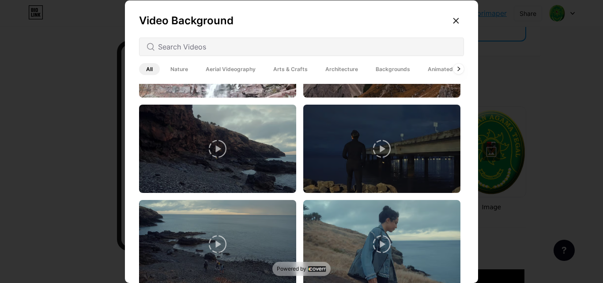
click at [177, 63] on span "Nature" at bounding box center [179, 69] width 32 height 12
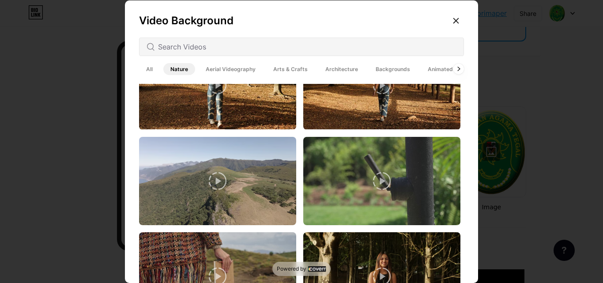
scroll to position [2181, 0]
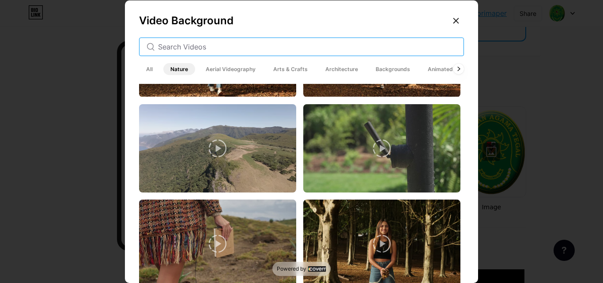
click at [265, 49] on input "text" at bounding box center [307, 46] width 298 height 11
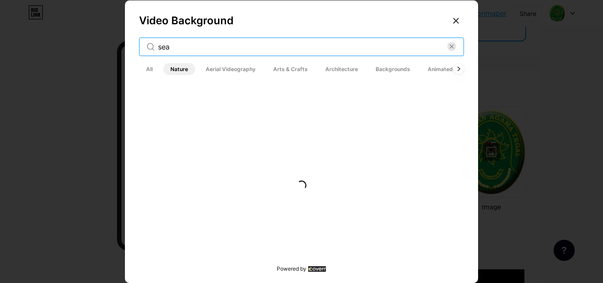
scroll to position [0, 0]
click at [265, 49] on input "sea" at bounding box center [302, 46] width 289 height 11
type input "s"
type input "ocean"
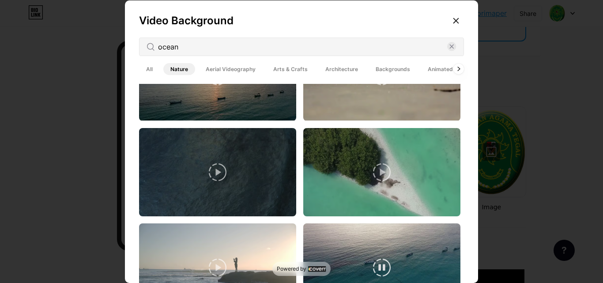
scroll to position [336, 0]
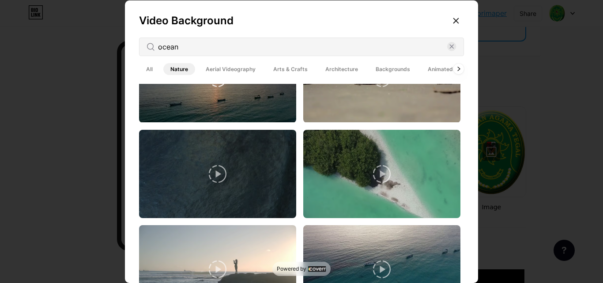
type input "ocean"
click at [256, 95] on video at bounding box center [217, 78] width 157 height 88
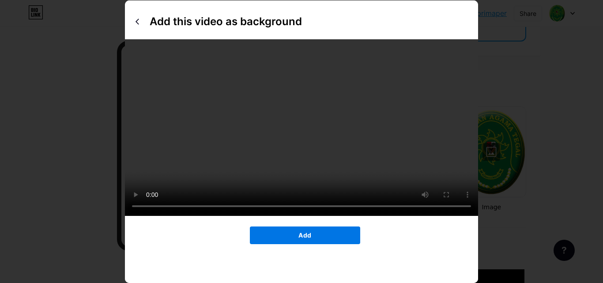
click at [305, 244] on button "Add" at bounding box center [305, 235] width 110 height 18
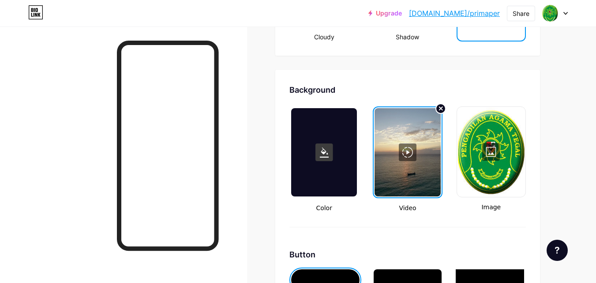
click at [409, 146] on div at bounding box center [408, 152] width 66 height 88
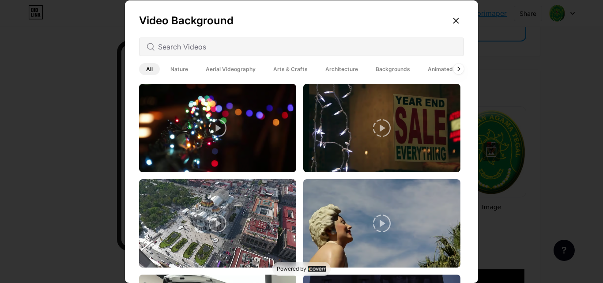
click at [184, 67] on span "Nature" at bounding box center [179, 69] width 32 height 12
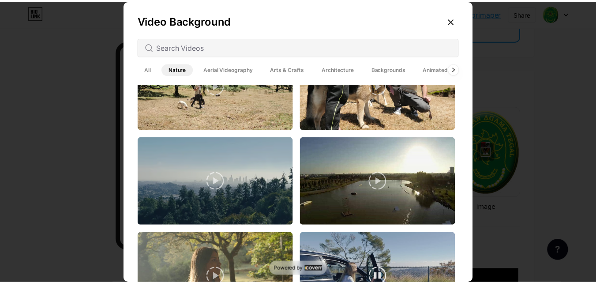
scroll to position [907, 0]
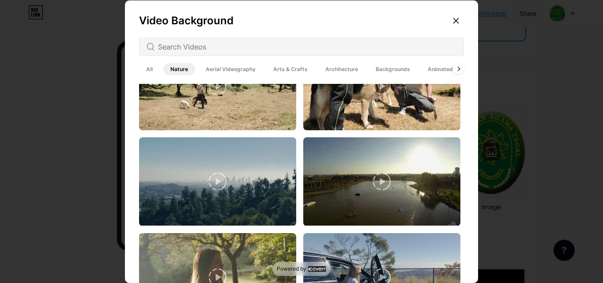
click at [216, 175] on icon at bounding box center [218, 182] width 18 height 18
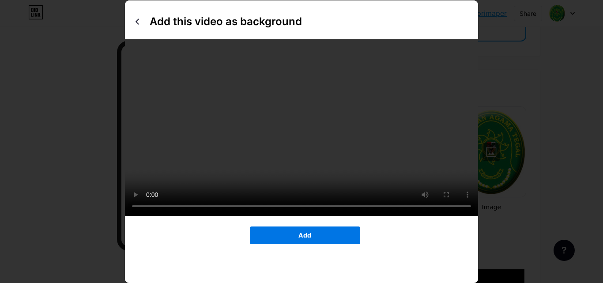
click at [293, 244] on button "Add" at bounding box center [305, 235] width 110 height 18
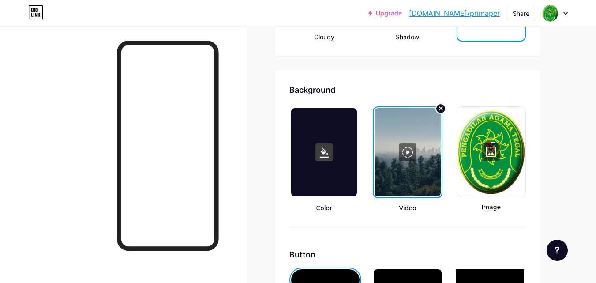
click at [476, 12] on link "[DOMAIN_NAME]/primaper" at bounding box center [454, 13] width 91 height 11
